Goal: Information Seeking & Learning: Find specific fact

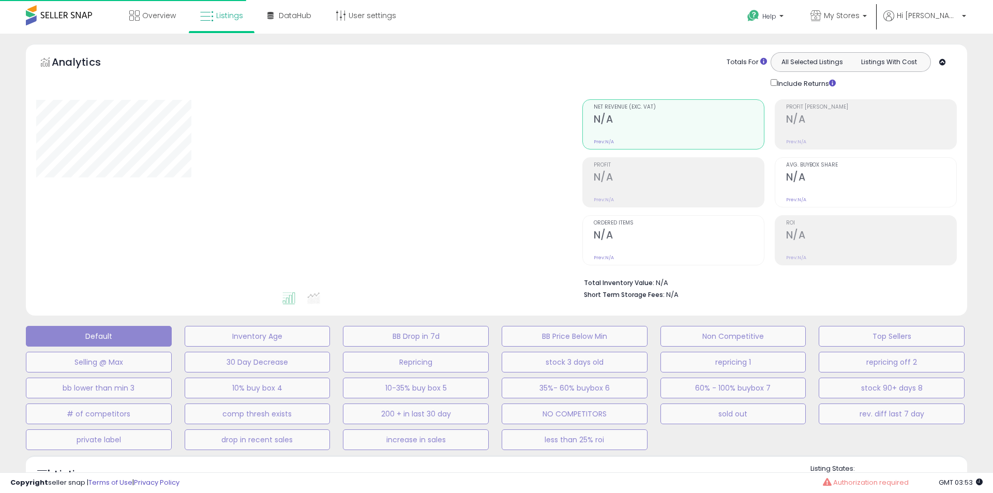
type input "**********"
select select "**"
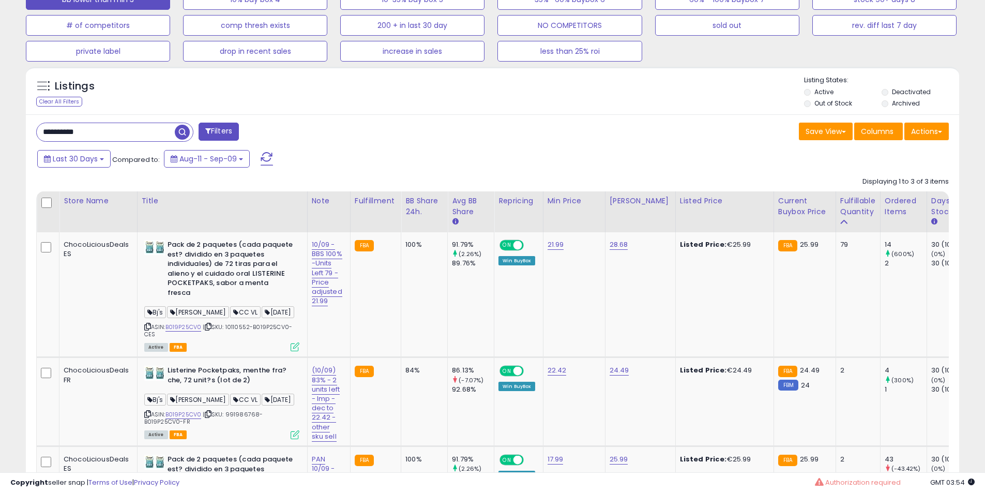
scroll to position [278, 0]
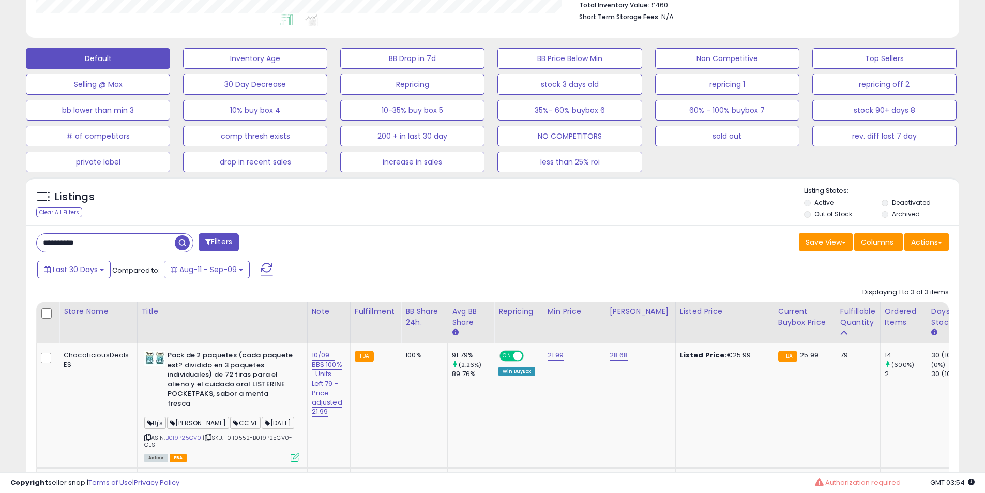
click at [116, 243] on input "**********" at bounding box center [106, 243] width 138 height 18
click at [116, 243] on input "**********" at bounding box center [150, 243] width 227 height 18
click at [266, 272] on span at bounding box center [267, 269] width 12 height 13
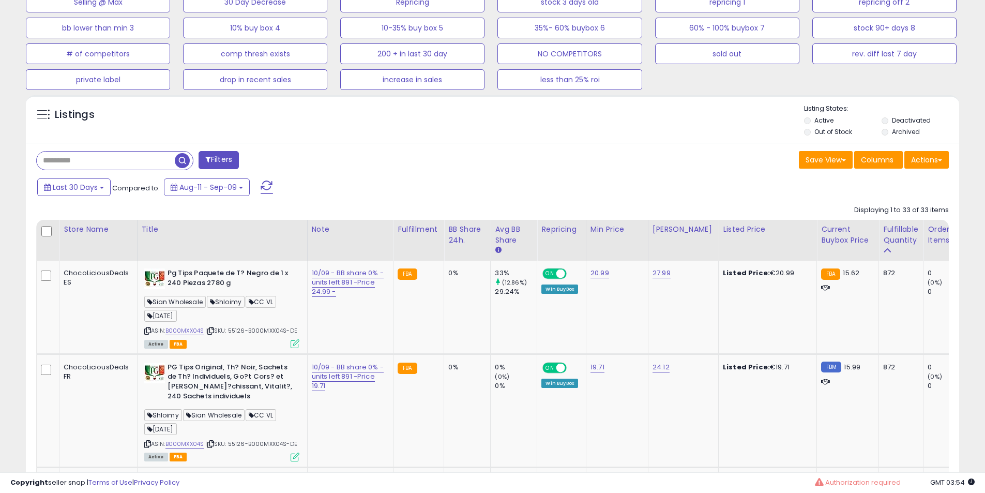
scroll to position [388, 0]
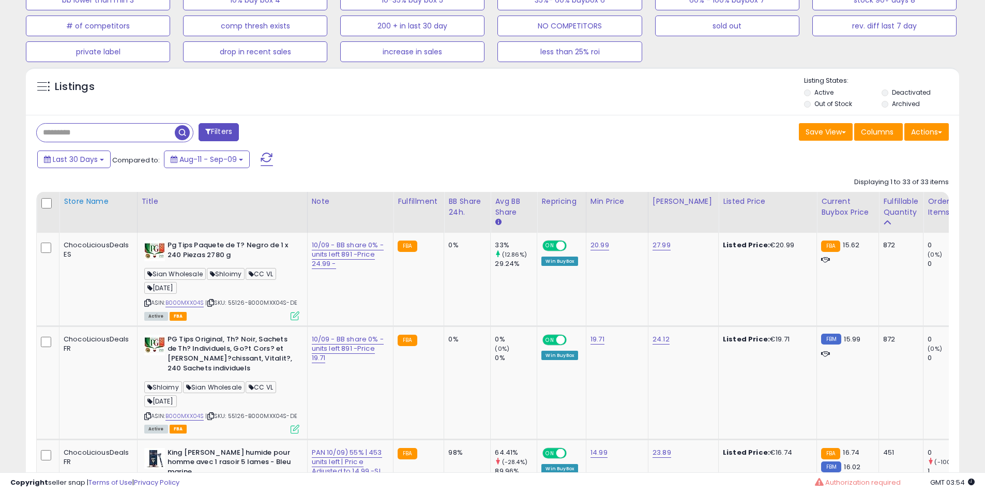
click at [131, 221] on th "Store Name" at bounding box center [98, 212] width 78 height 41
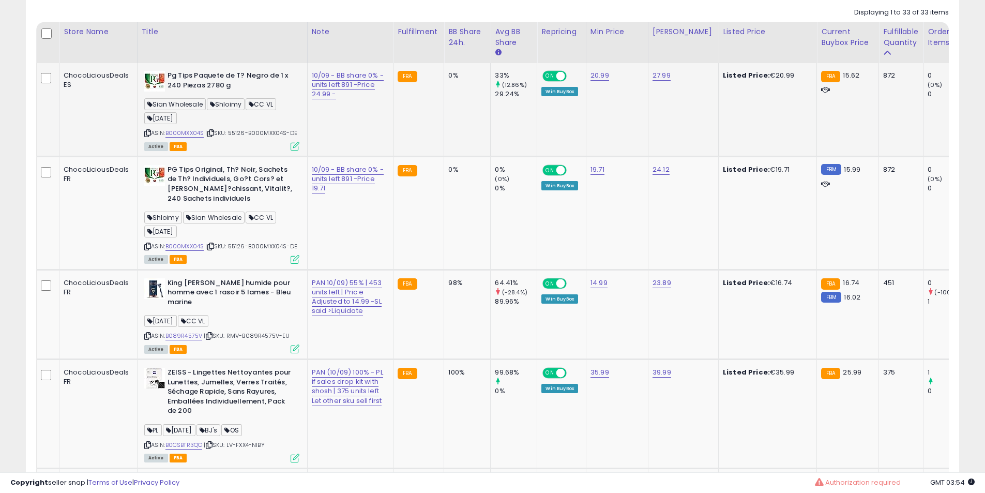
scroll to position [560, 0]
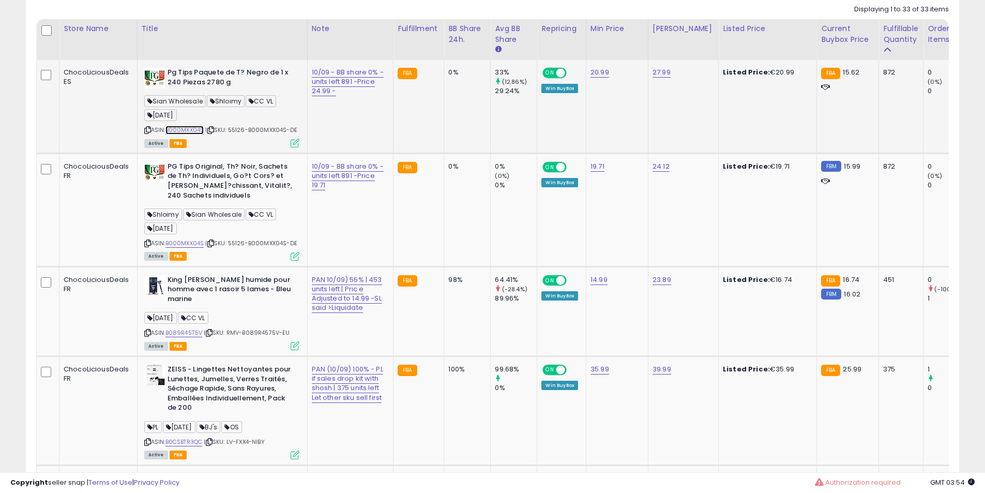
click at [189, 132] on link "B000MXX04S" at bounding box center [184, 130] width 39 height 9
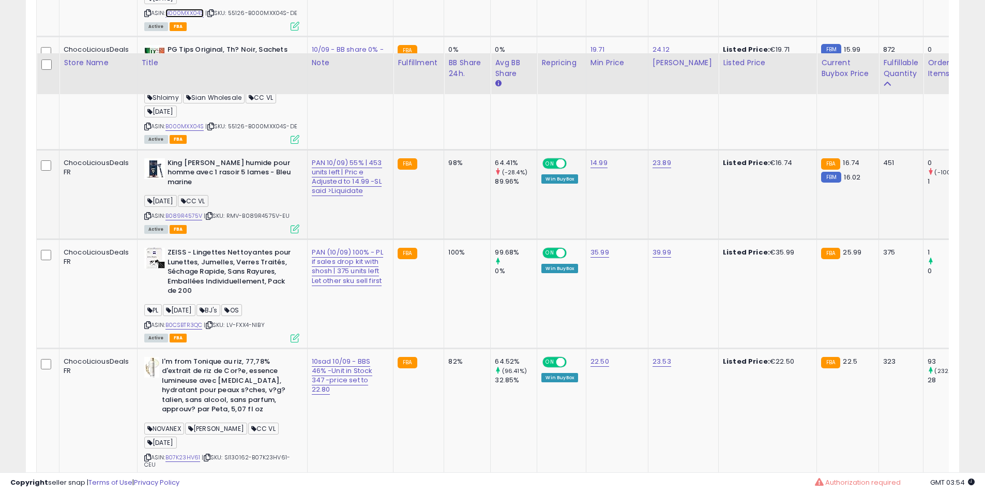
scroll to position [733, 0]
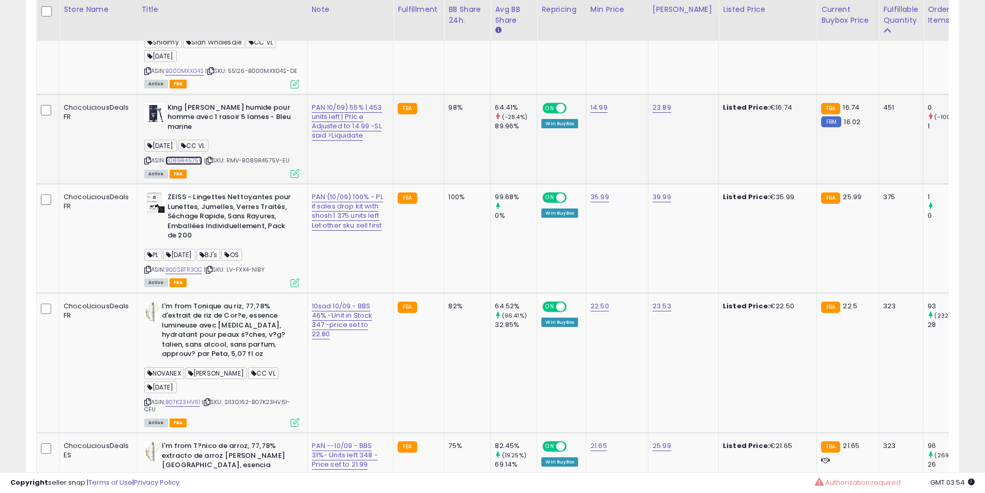
click at [192, 157] on link "B089R4575V" at bounding box center [183, 160] width 37 height 9
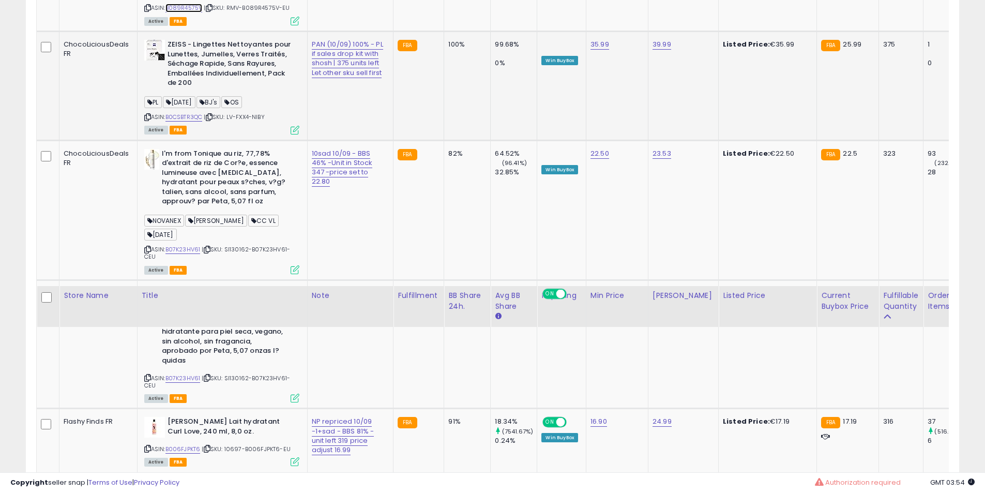
scroll to position [1250, 0]
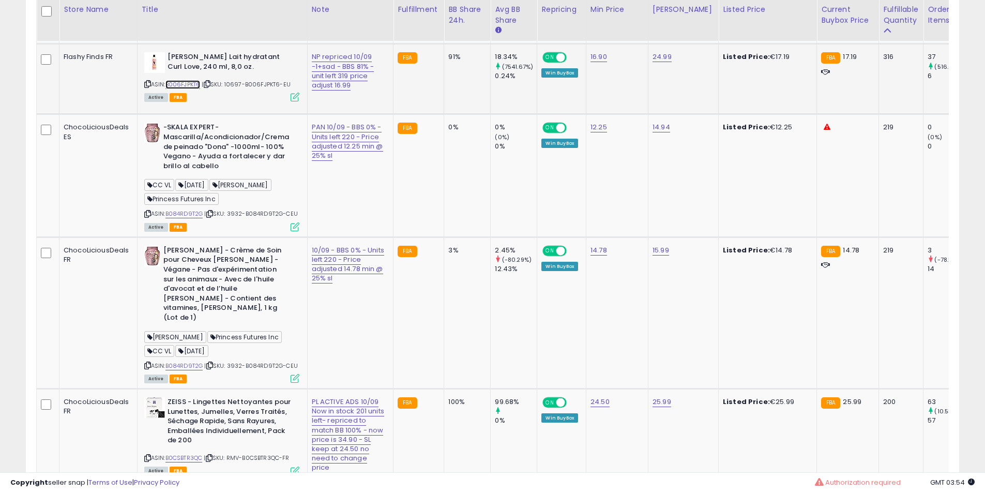
click at [191, 89] on link "B006FJPKT6" at bounding box center [182, 84] width 35 height 9
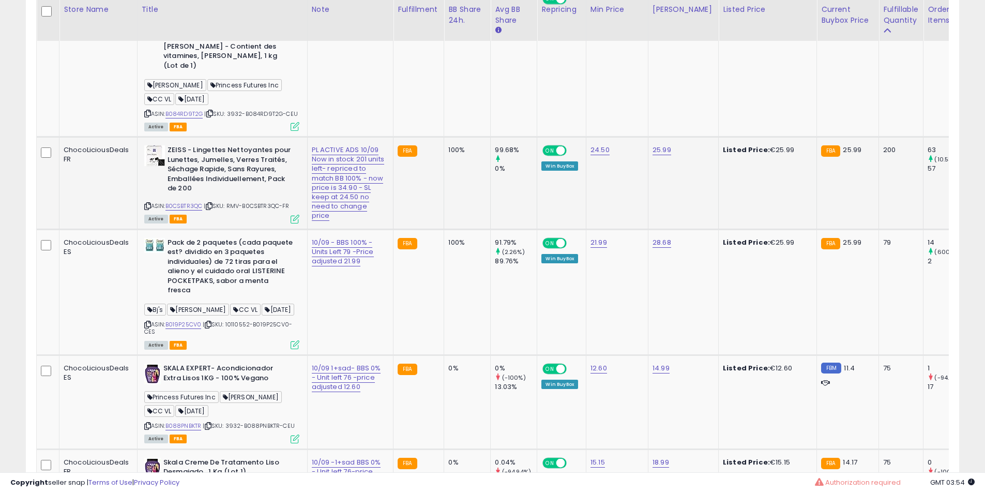
scroll to position [1508, 0]
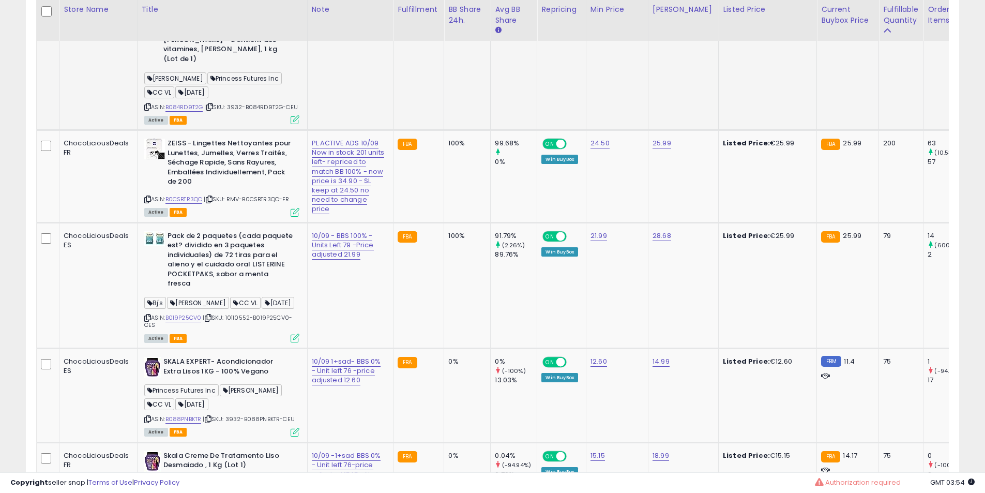
click at [194, 123] on div "ASIN: B084RD9T2G | SKU: 3932-B084RD9T2G-CEU Active FBA" at bounding box center [221, 55] width 155 height 136
click at [194, 112] on link "B084RD9T2G" at bounding box center [184, 107] width 38 height 9
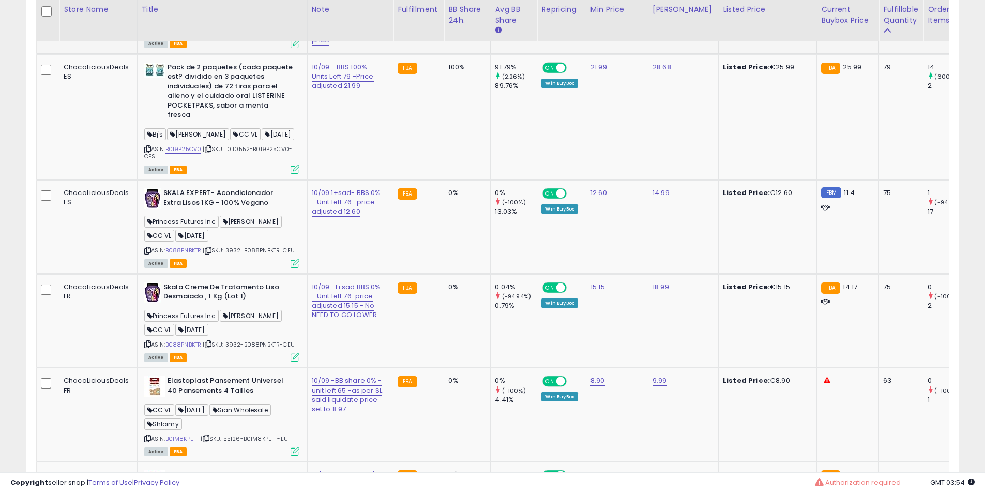
scroll to position [1853, 0]
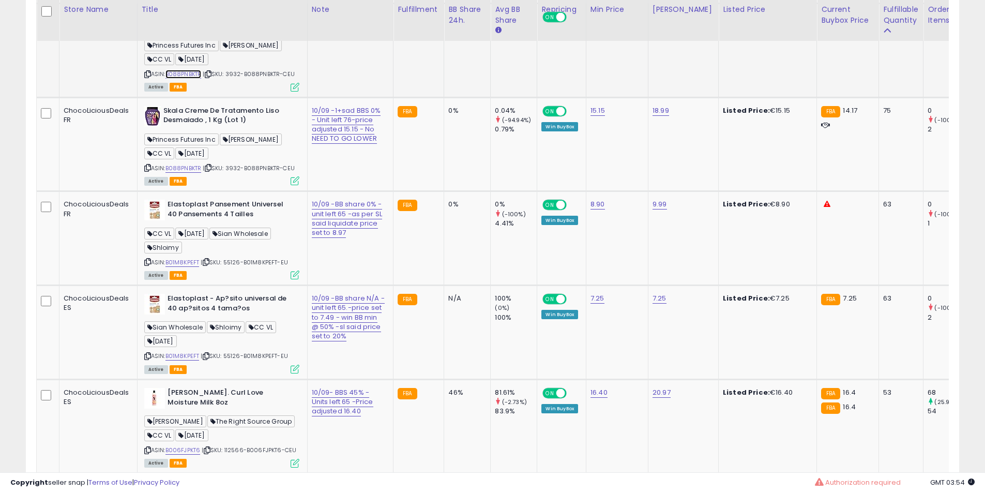
click at [189, 79] on link "B088PNBKTR" at bounding box center [183, 74] width 36 height 9
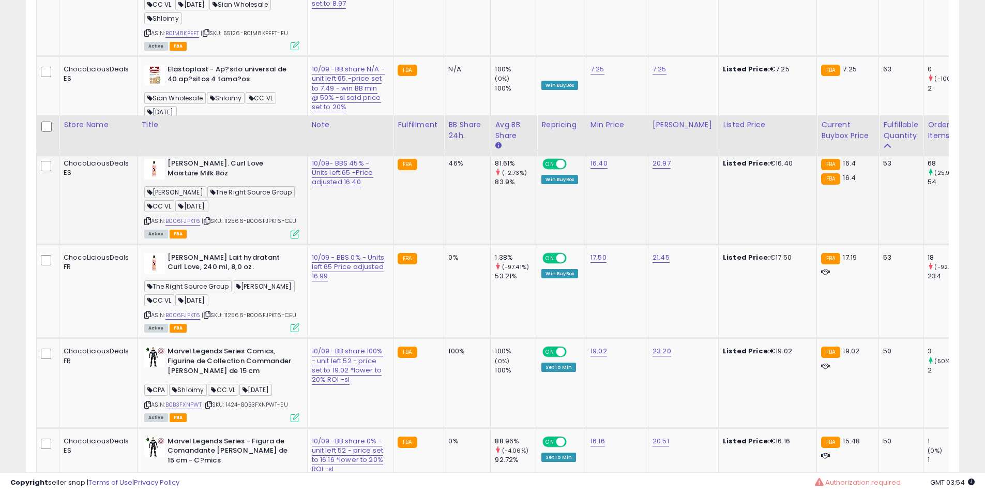
scroll to position [2197, 0]
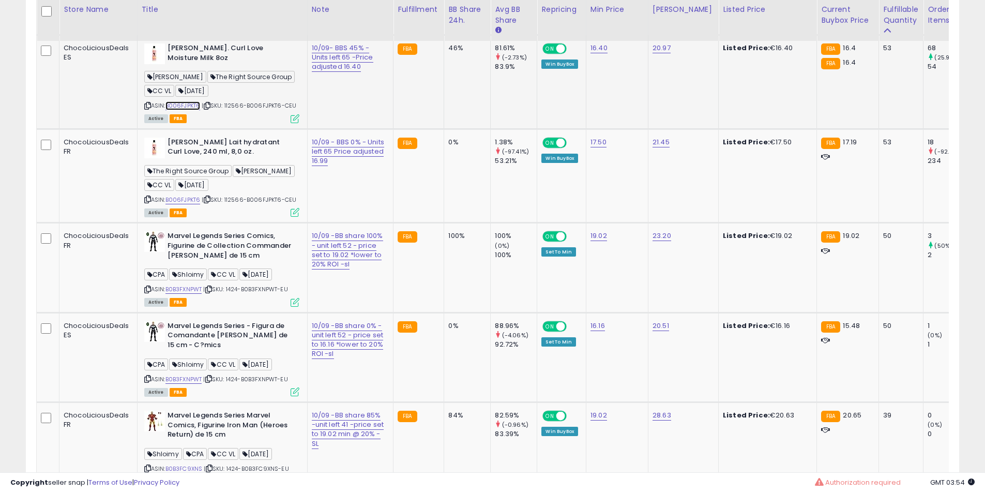
click at [193, 110] on link "B006FJPKT6" at bounding box center [182, 105] width 35 height 9
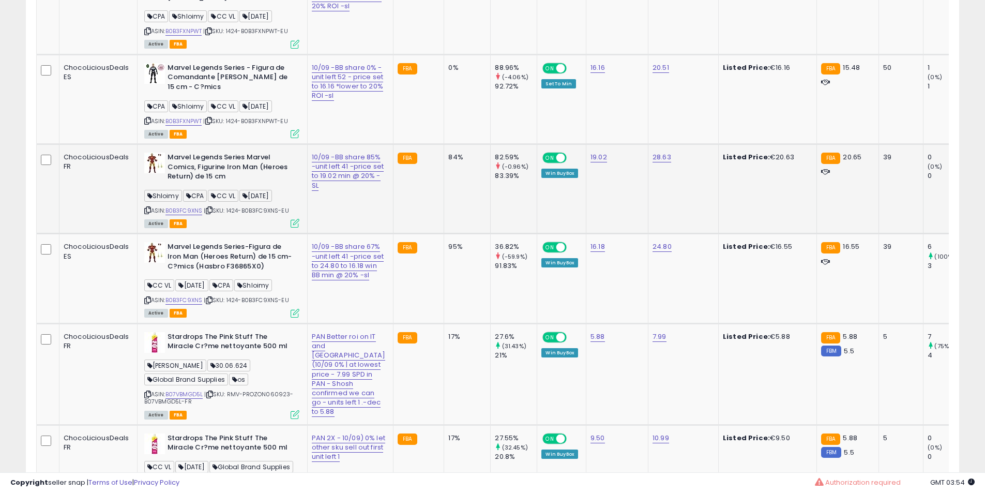
scroll to position [2542, 0]
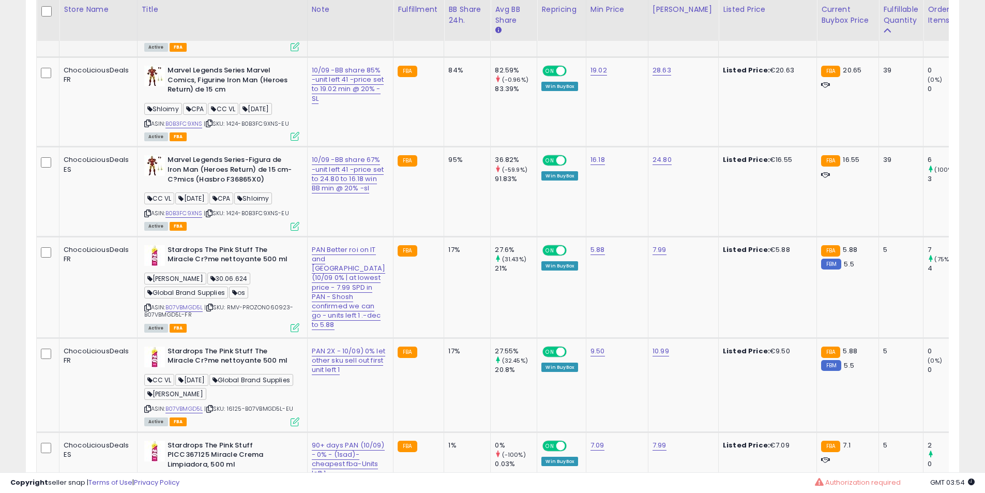
click at [194, 39] on link "B0B3FXNPWT" at bounding box center [183, 34] width 37 height 9
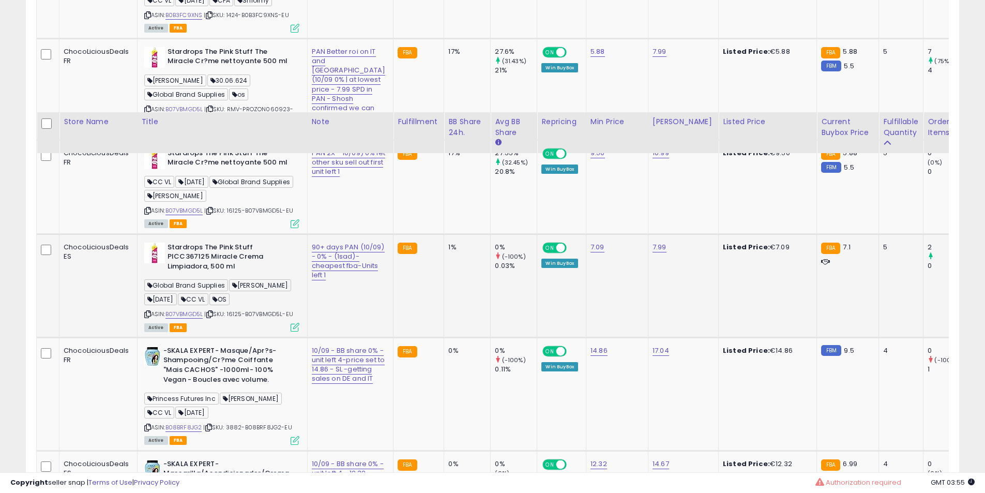
scroll to position [2973, 0]
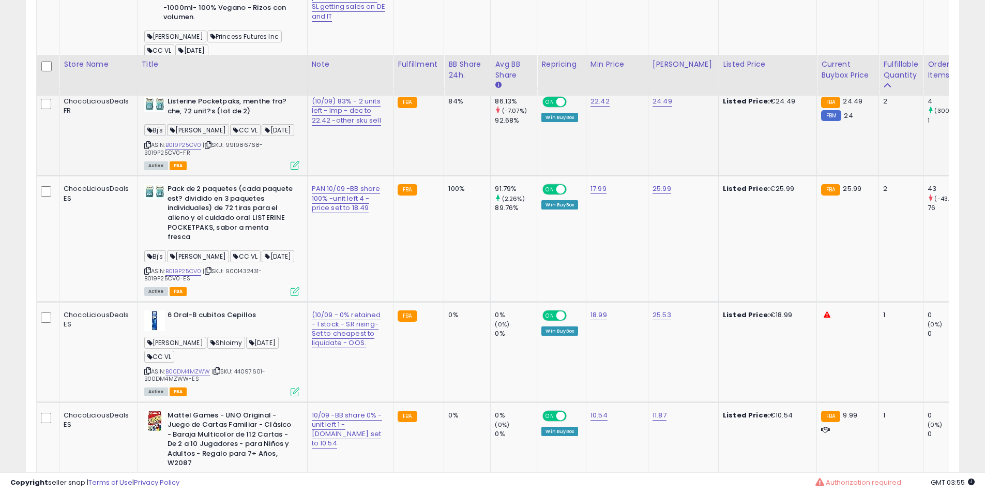
scroll to position [3317, 0]
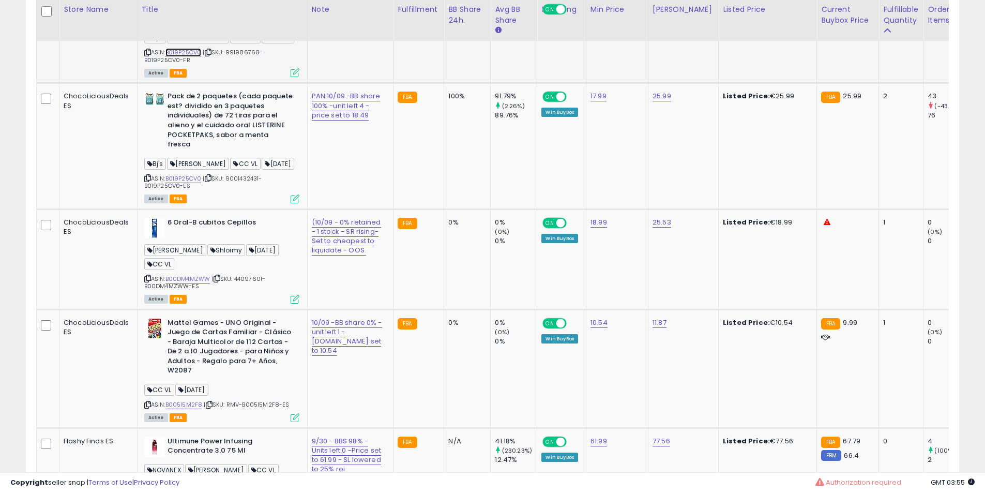
click at [191, 57] on link "B019P25CV0" at bounding box center [183, 52] width 36 height 9
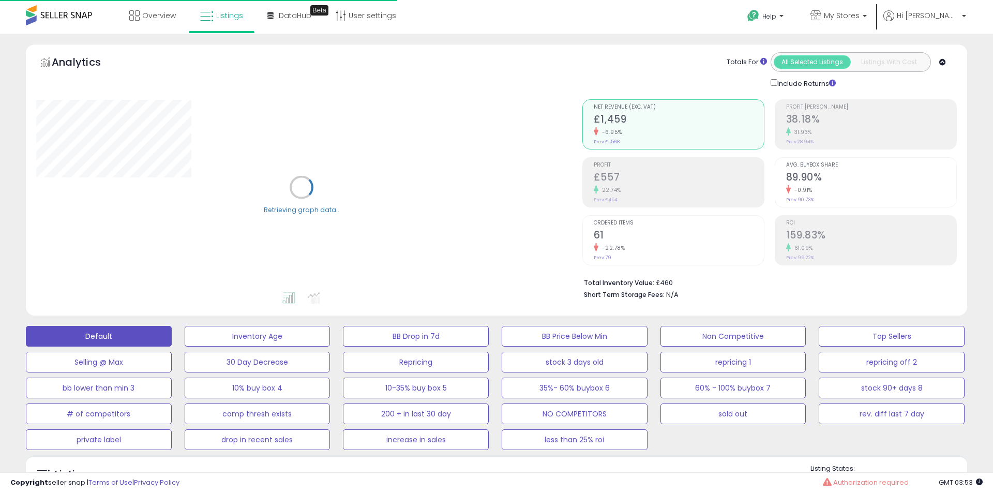
select select "**"
